Goal: Task Accomplishment & Management: Use online tool/utility

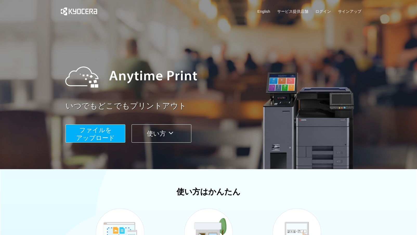
click at [109, 136] on span "ファイルを ​​アップロード" at bounding box center [95, 133] width 39 height 15
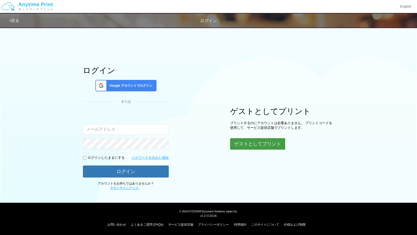
click at [252, 143] on button "ゲストとしてプリント" at bounding box center [257, 143] width 55 height 11
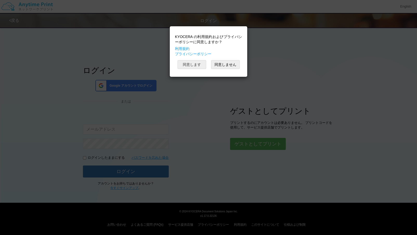
click at [193, 64] on button "同意します" at bounding box center [192, 64] width 29 height 9
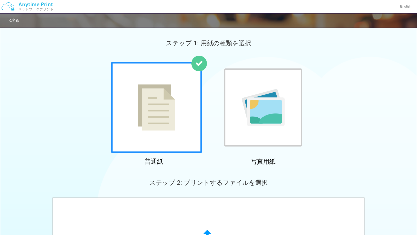
drag, startPoint x: 36, startPoint y: 65, endPoint x: 80, endPoint y: 65, distance: 44.2
click at [80, 65] on div "普通紙 写真用紙" at bounding box center [208, 115] width 417 height 106
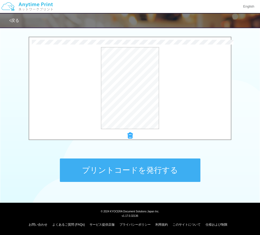
scroll to position [161, 0]
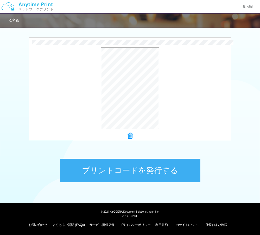
click at [130, 169] on button "プリントコードを発行する" at bounding box center [130, 170] width 140 height 23
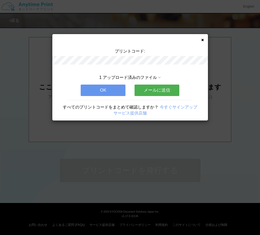
scroll to position [0, 0]
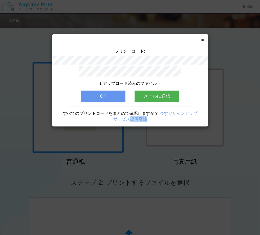
click at [130, 169] on div "プリントコード: 1 アップロード済みのファイル OK メールに送信 すべてのプリントコードをまとめて確認しますか？ 今すぐサインアップ サービス提供店舗" at bounding box center [130, 117] width 260 height 235
click at [103, 98] on button "OK" at bounding box center [103, 96] width 45 height 11
